Goal: Learn about a topic

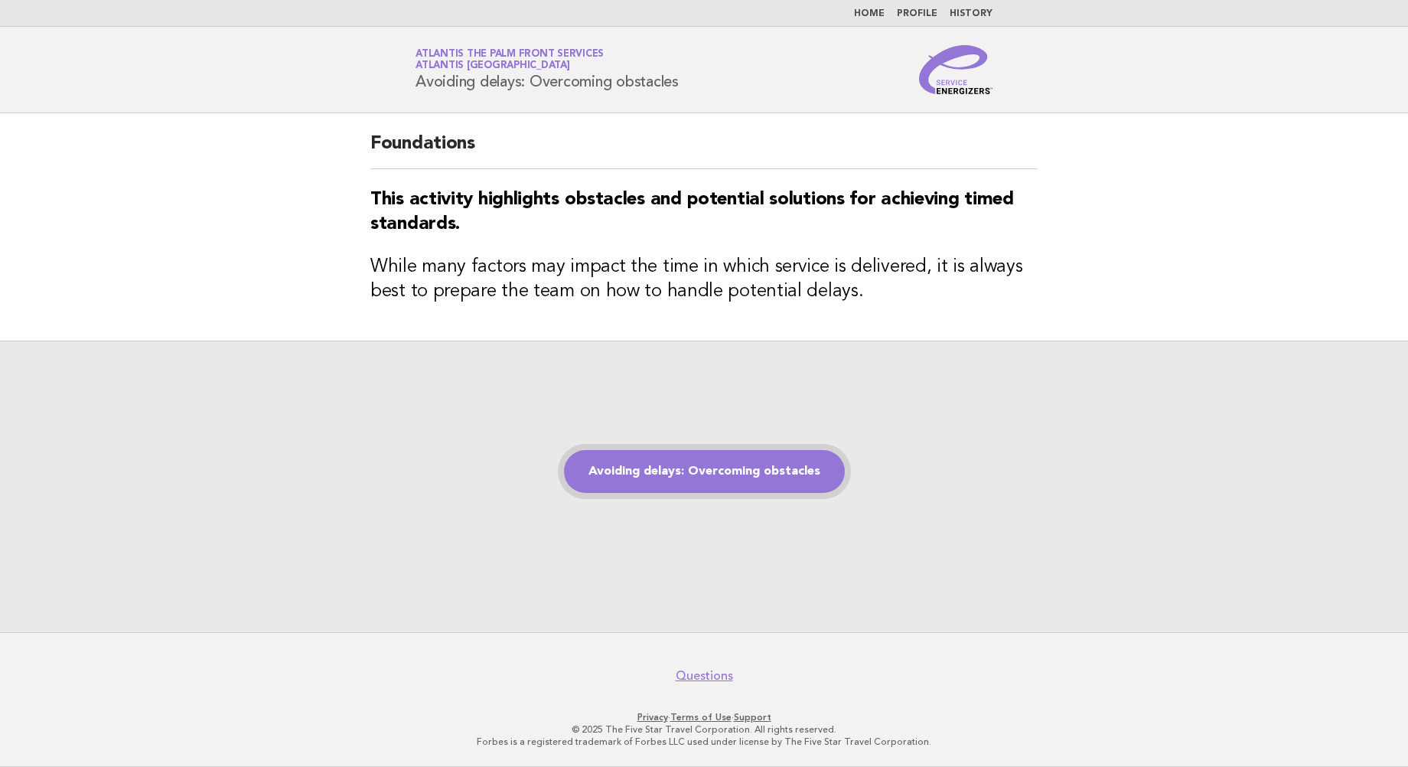
click at [780, 468] on link "Avoiding delays: Overcoming obstacles" at bounding box center [704, 471] width 281 height 43
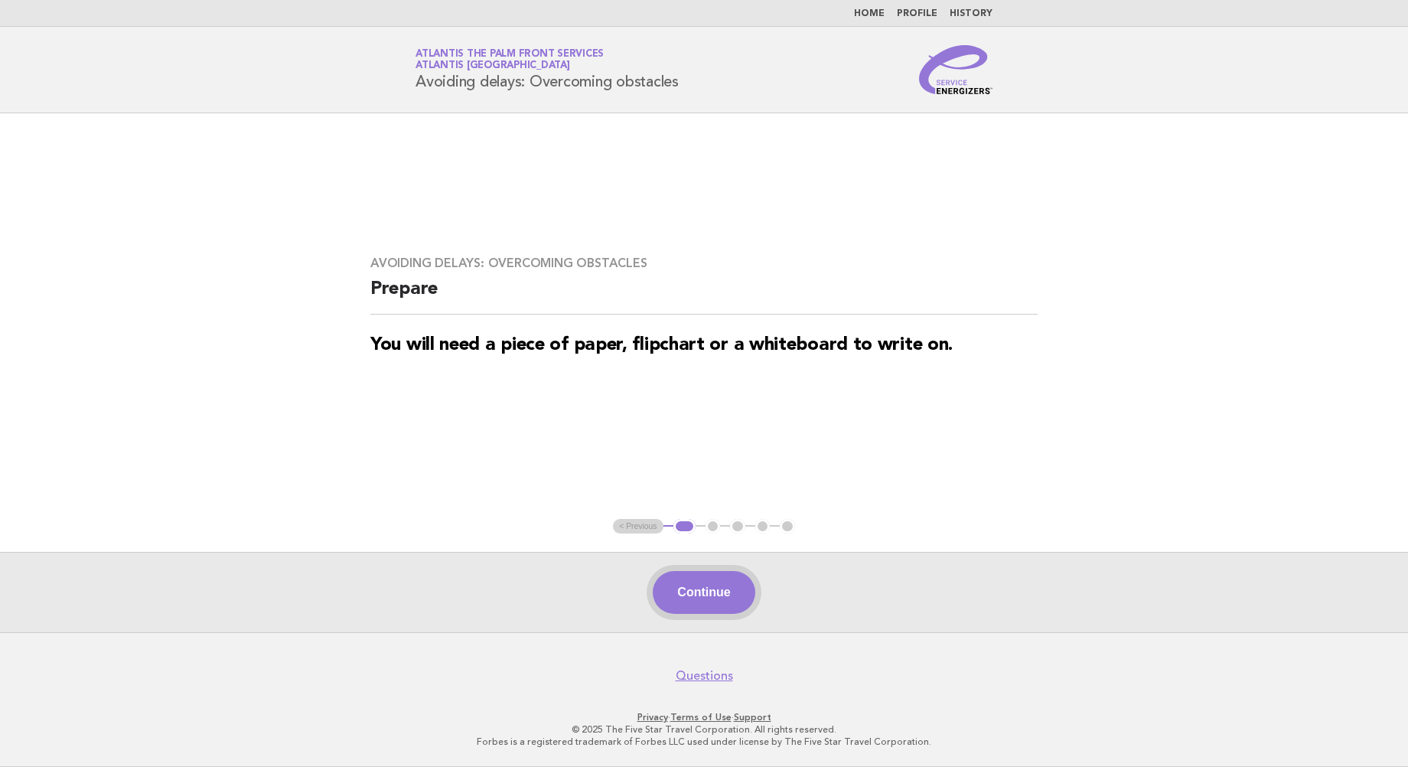
click at [694, 587] on button "Continue" at bounding box center [704, 592] width 102 height 43
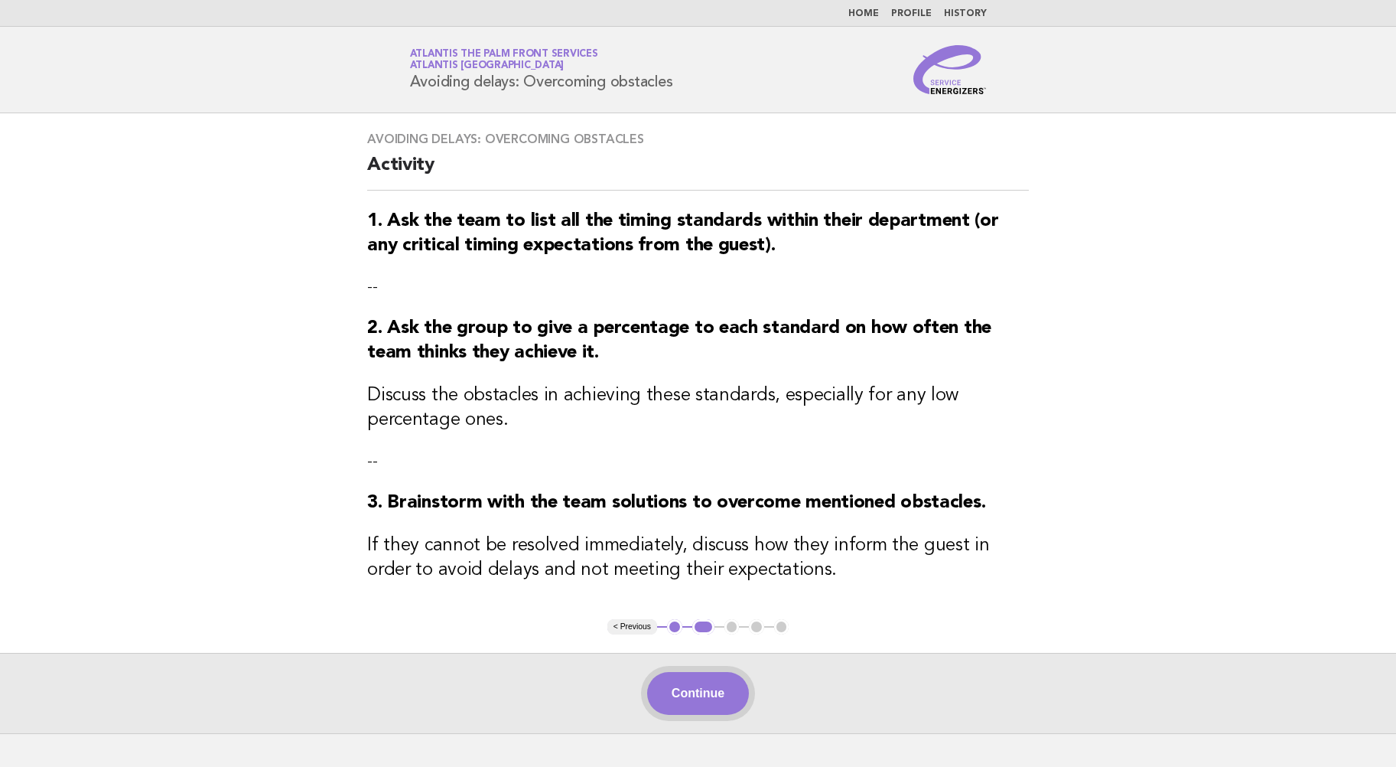
click at [692, 699] on button "Continue" at bounding box center [698, 693] width 102 height 43
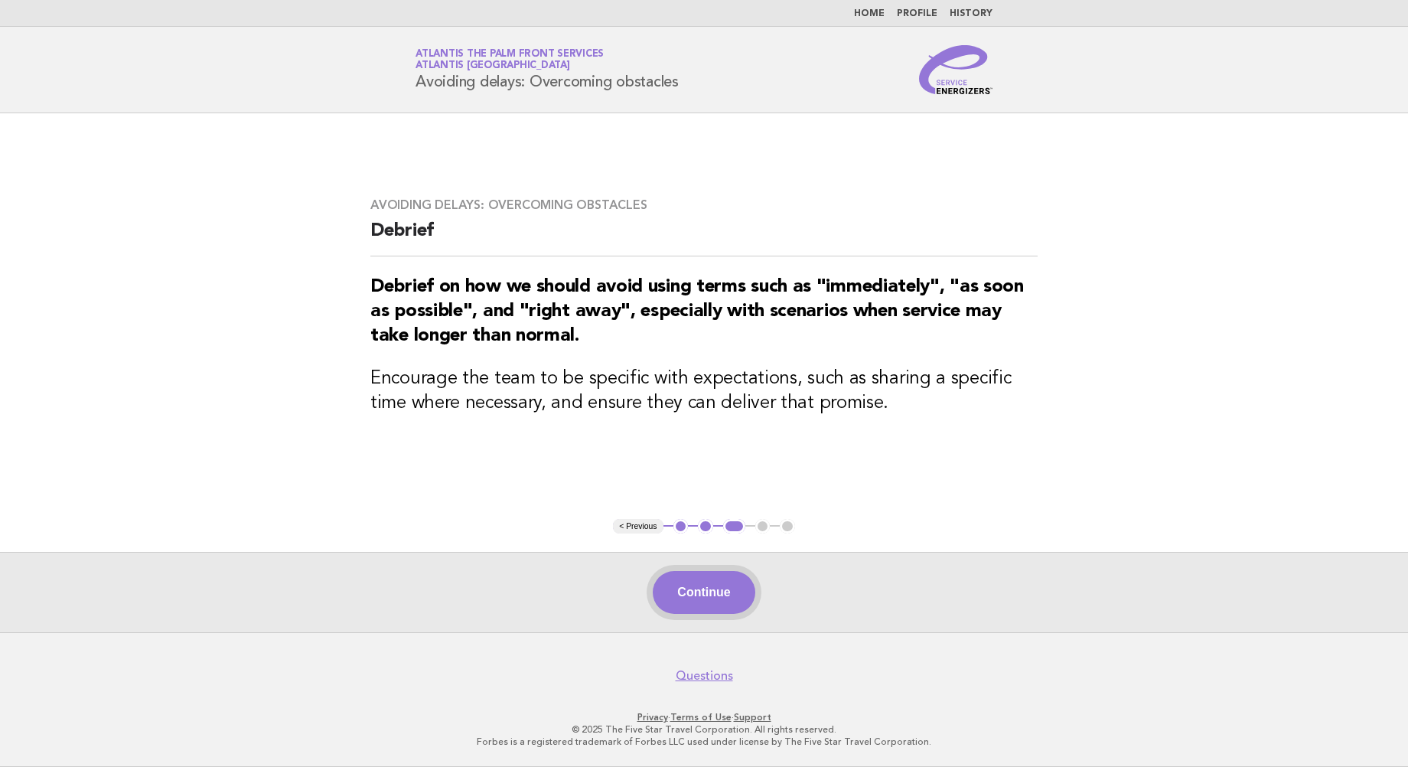
click at [706, 580] on button "Continue" at bounding box center [704, 592] width 102 height 43
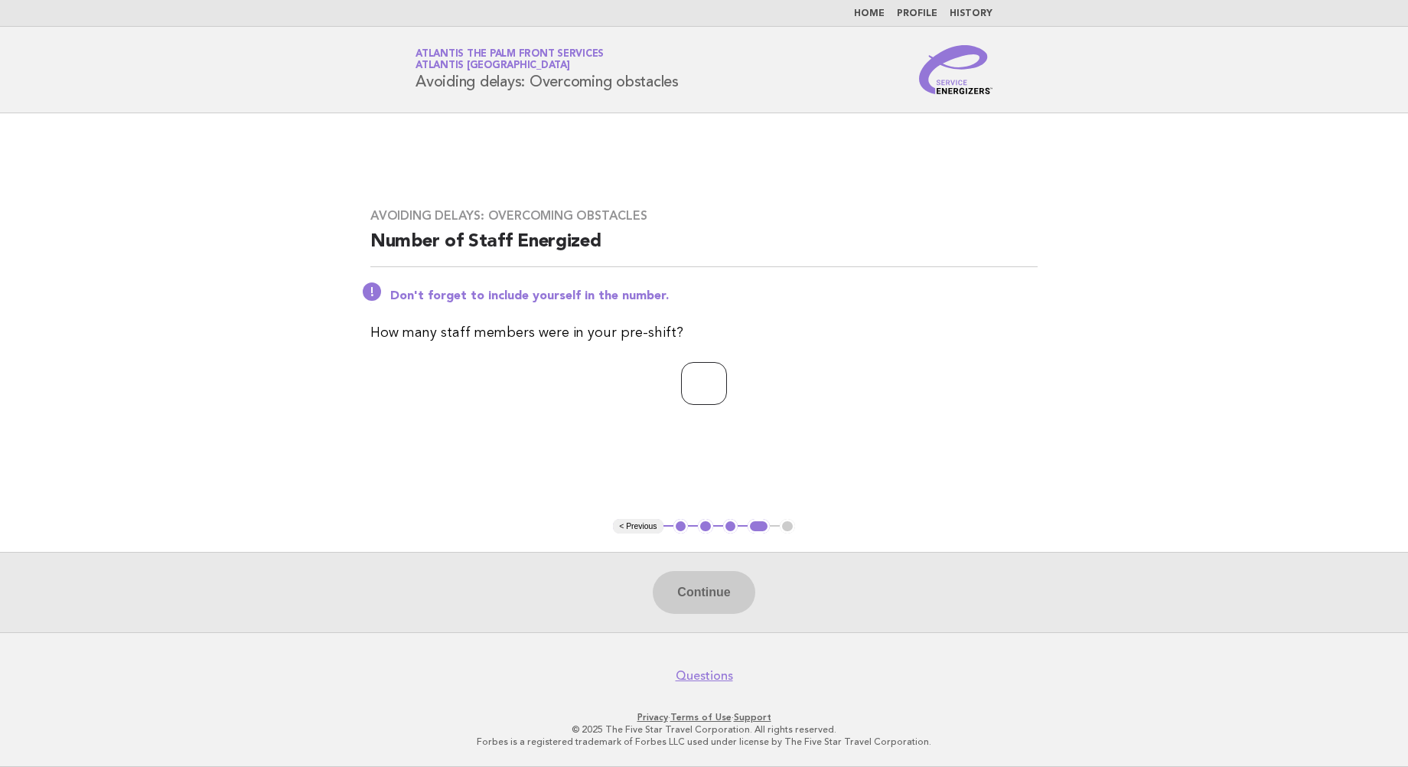
click at [699, 376] on input "number" at bounding box center [704, 383] width 46 height 43
type input "*"
click at [715, 593] on button "Continue" at bounding box center [704, 592] width 102 height 43
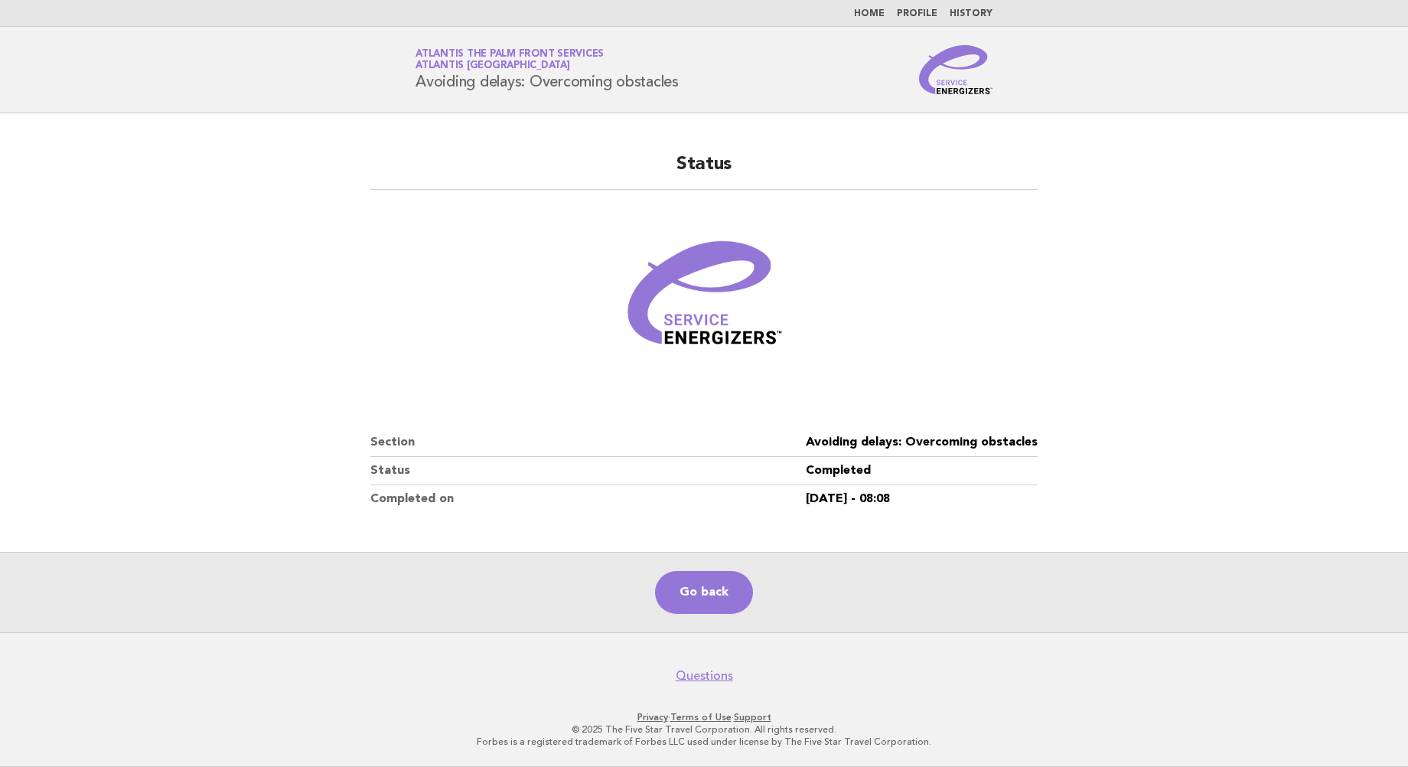
click at [177, 68] on header "Service Energizers Atlantis The Palm Front Services Atlantis Dubai Avoiding del…" at bounding box center [704, 70] width 1408 height 86
